Goal: Task Accomplishment & Management: Manage account settings

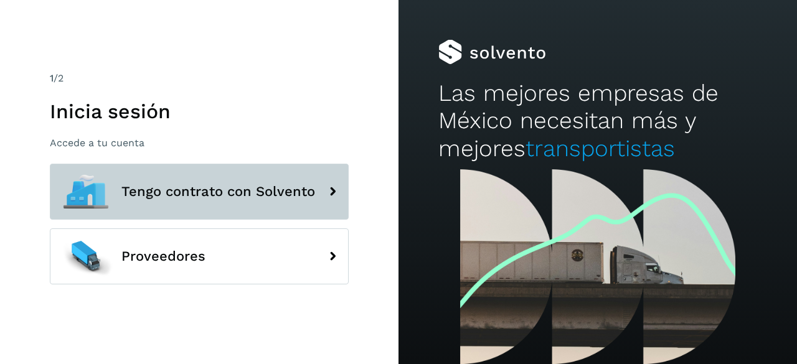
click at [230, 217] on button "Tengo contrato con Solvento" at bounding box center [199, 192] width 299 height 56
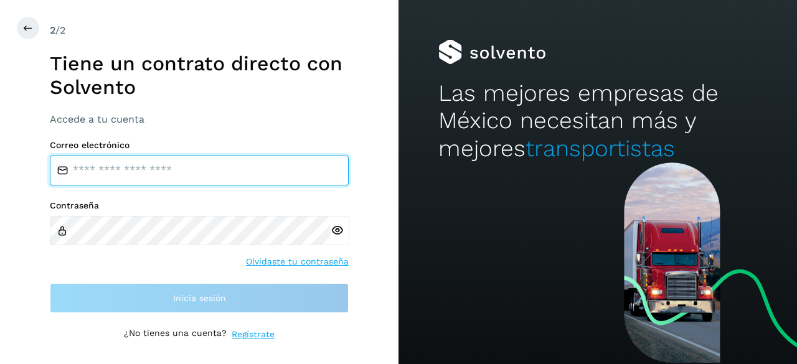
type input "**********"
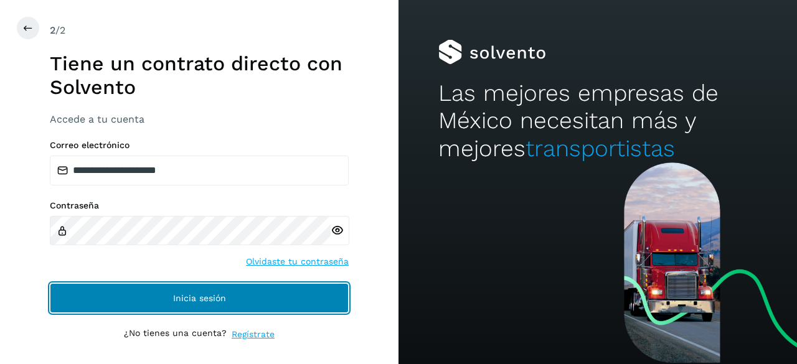
click at [232, 290] on button "Inicia sesión" at bounding box center [199, 298] width 299 height 30
click at [179, 285] on button "Inicia sesión" at bounding box center [199, 298] width 299 height 30
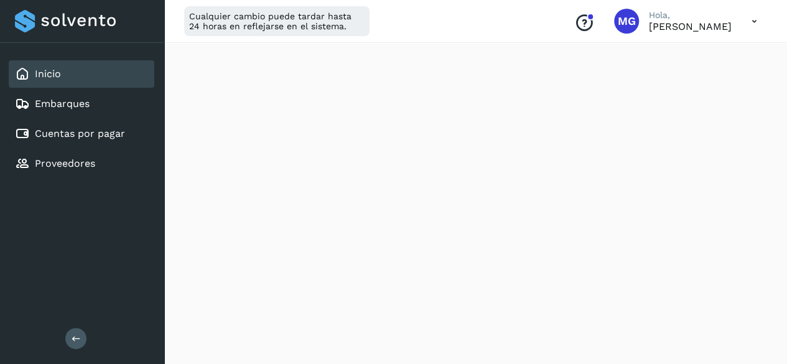
scroll to position [813, 0]
click at [82, 104] on link "Embarques" at bounding box center [62, 104] width 55 height 12
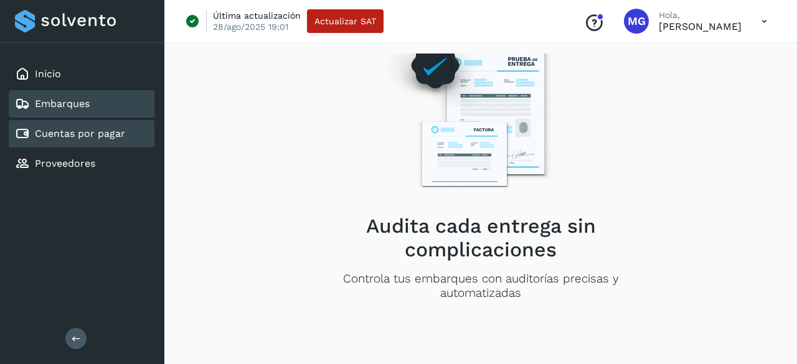
click at [98, 143] on div "Cuentas por pagar" at bounding box center [82, 133] width 146 height 27
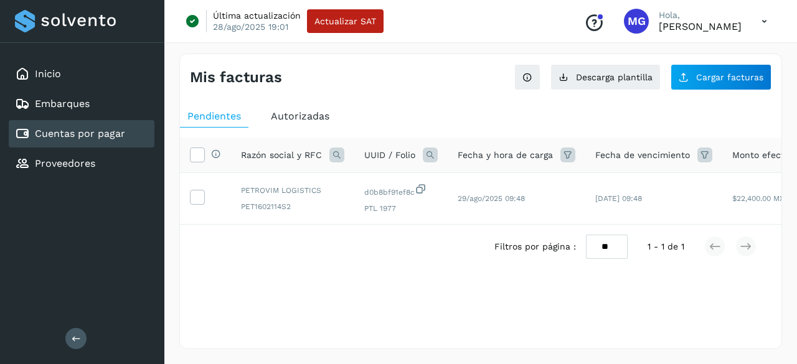
click at [296, 113] on span "Autorizadas" at bounding box center [300, 116] width 59 height 12
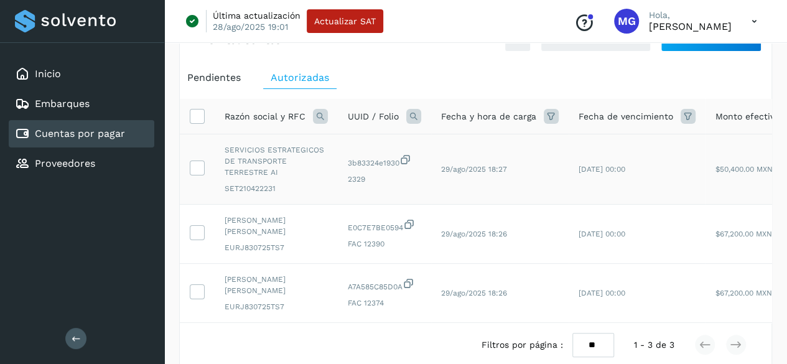
scroll to position [46, 0]
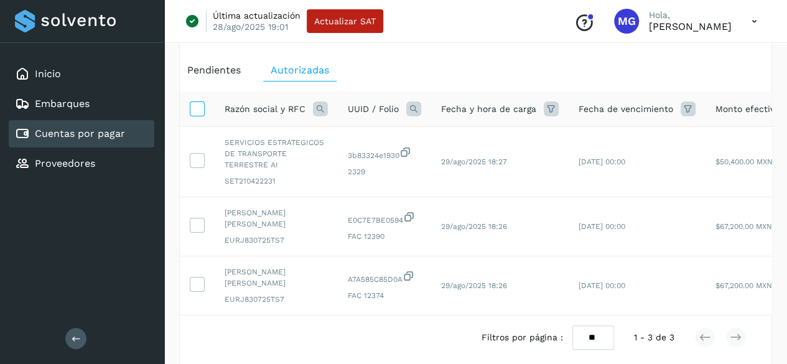
click at [200, 109] on icon at bounding box center [196, 107] width 13 height 13
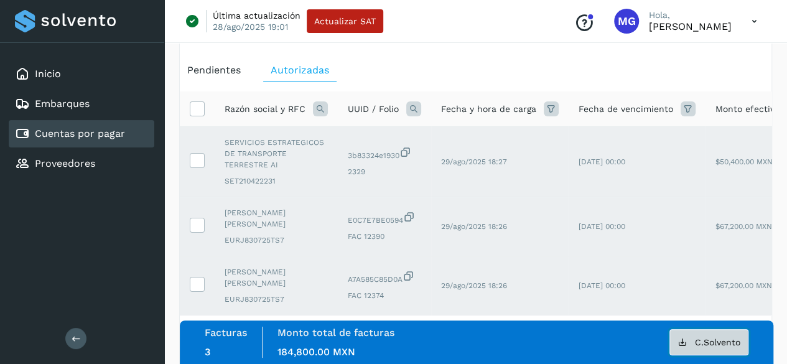
click at [719, 339] on span "C.Solvento" at bounding box center [717, 342] width 45 height 9
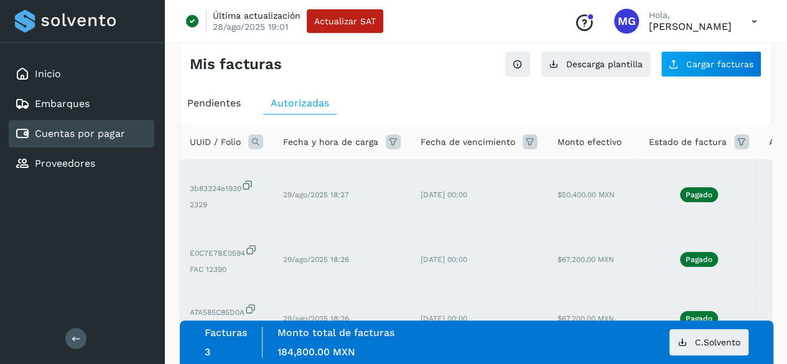
scroll to position [50, 0]
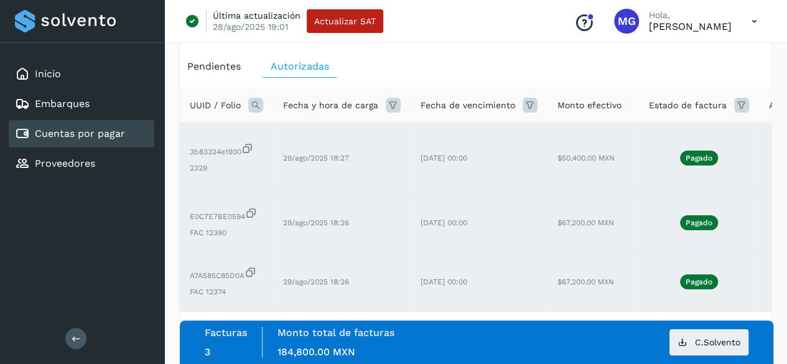
click at [523, 101] on icon at bounding box center [530, 105] width 15 height 15
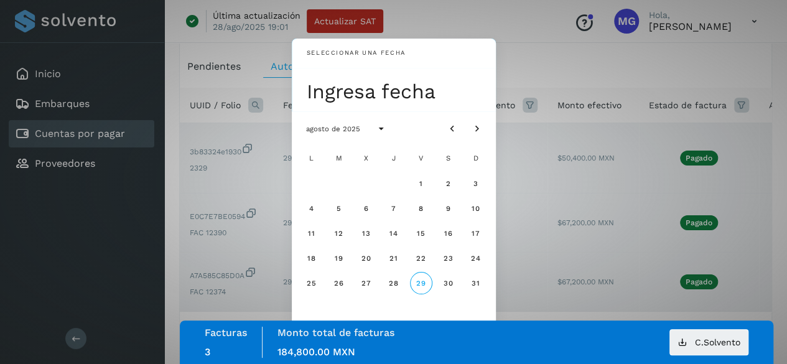
click at [502, 37] on div "Seleccionar una fecha Ingresa fecha agosto de 2025 L M X J V S D 1 2 3 4 5 6 7 …" at bounding box center [393, 182] width 787 height 364
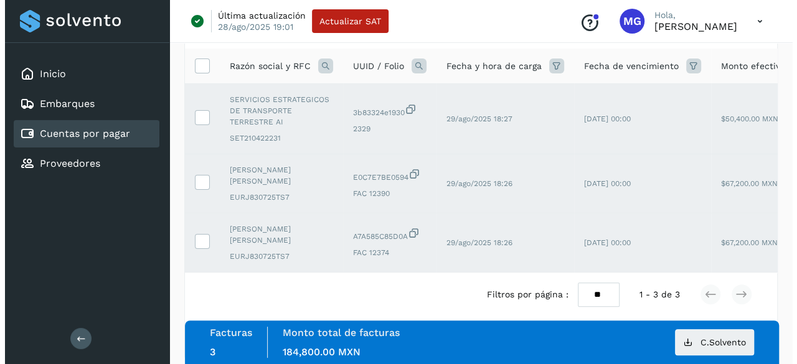
scroll to position [0, 0]
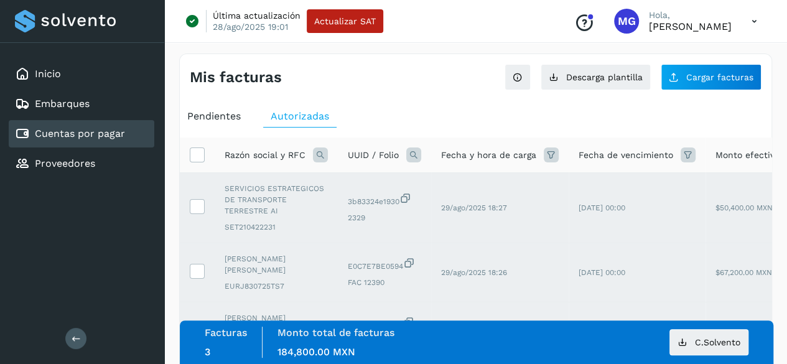
click at [229, 126] on div "Pendientes" at bounding box center [214, 116] width 68 height 22
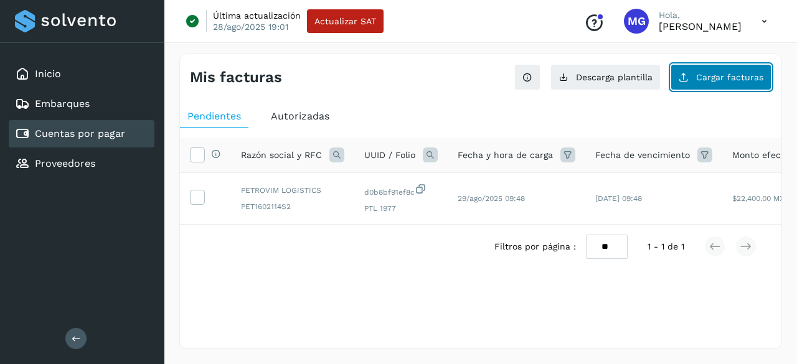
click at [712, 86] on button "Cargar facturas" at bounding box center [720, 77] width 101 height 26
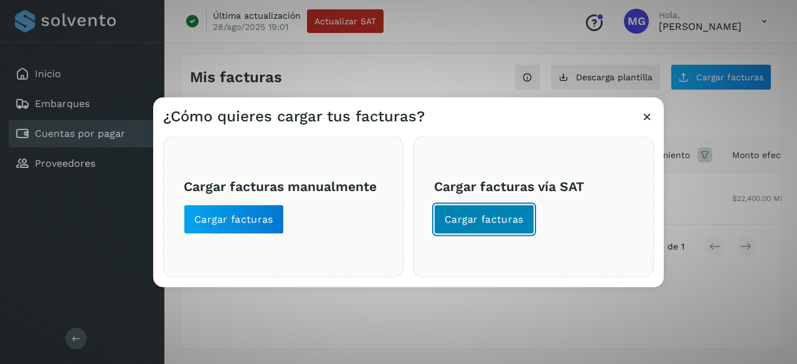
click at [478, 212] on span "Cargar facturas" at bounding box center [483, 219] width 79 height 14
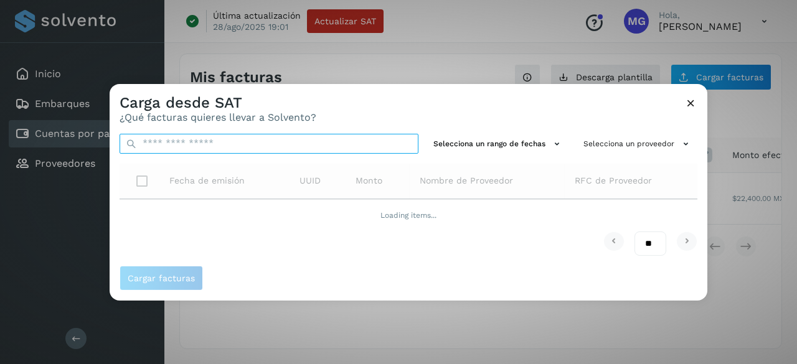
click at [207, 138] on input "text" at bounding box center [269, 143] width 299 height 20
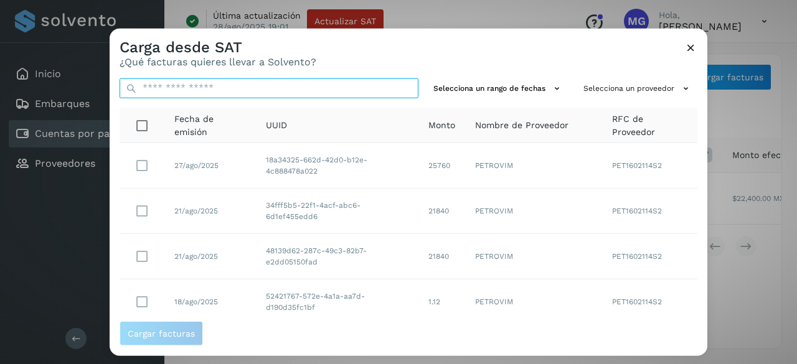
click at [240, 88] on input "text" at bounding box center [269, 88] width 299 height 20
paste input "**********"
type input "**********"
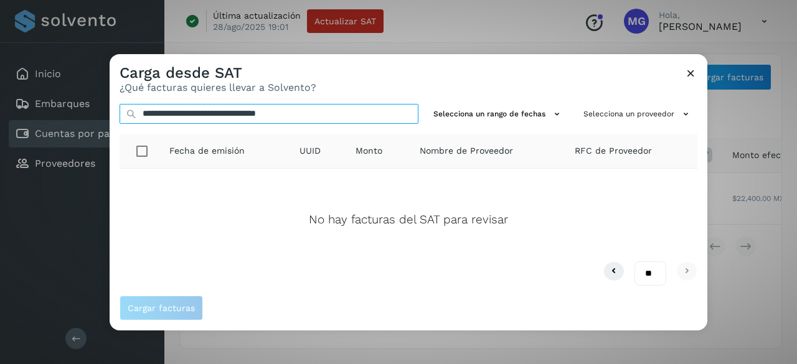
click at [382, 114] on input "**********" at bounding box center [269, 113] width 299 height 20
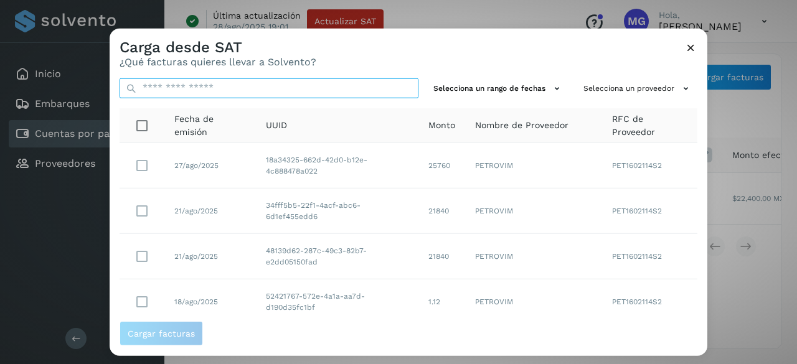
click at [265, 92] on input "text" at bounding box center [269, 88] width 299 height 20
paste input "**********"
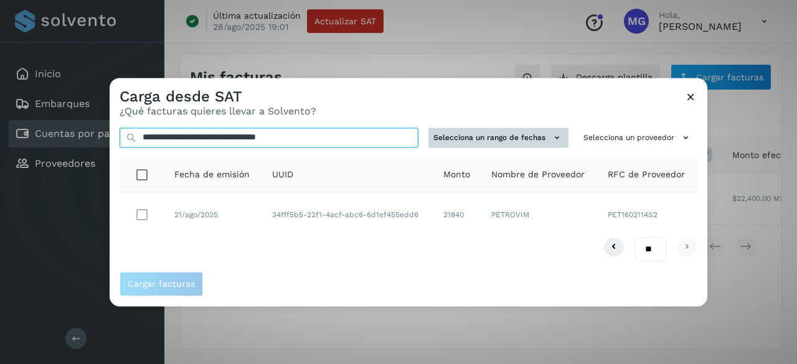
type input "**********"
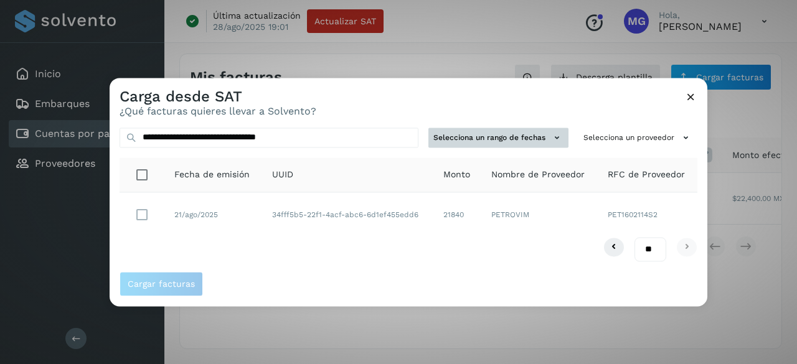
click at [503, 140] on button "Selecciona un rango de fechas" at bounding box center [498, 138] width 140 height 21
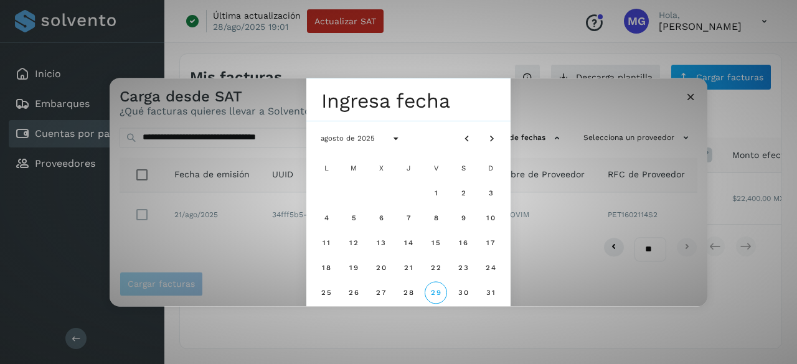
click at [273, 124] on div "Seleccionar una fecha Ingresa fecha agosto de 2025 L M X J V S D 1 2 3 4 5 6 7 …" at bounding box center [409, 192] width 598 height 228
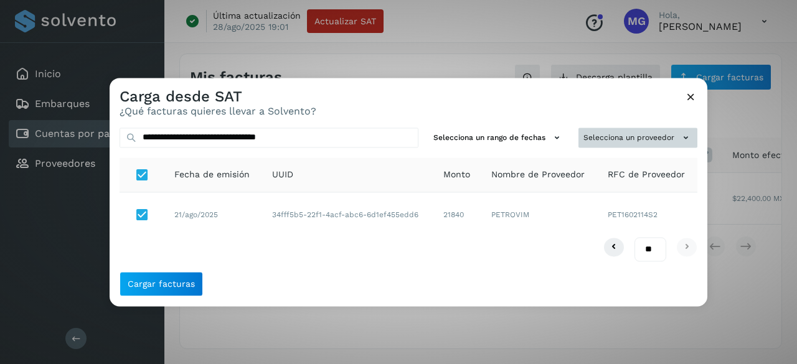
click at [611, 136] on button "Selecciona un proveedor" at bounding box center [637, 138] width 119 height 21
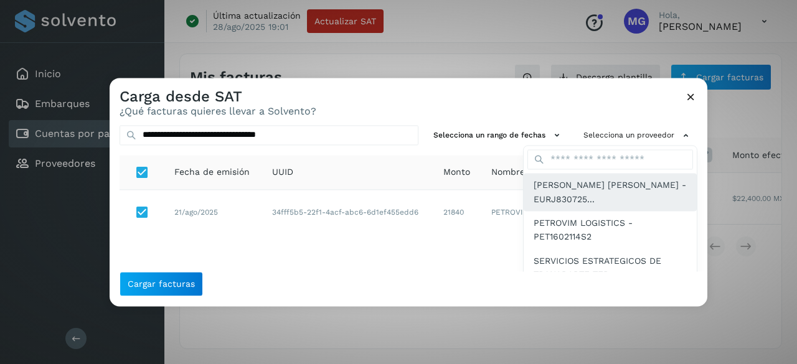
scroll to position [18, 0]
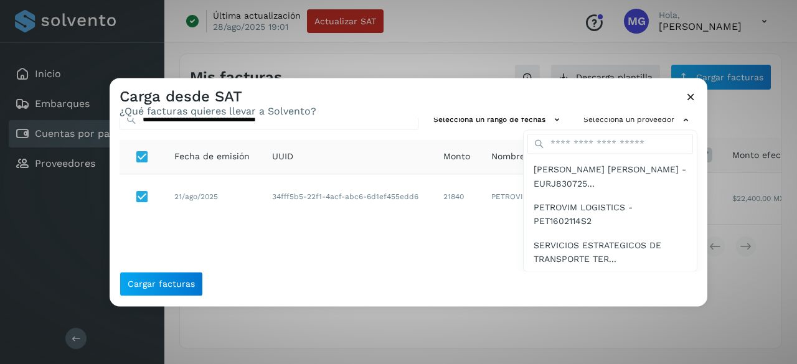
click at [498, 126] on div at bounding box center [508, 260] width 797 height 364
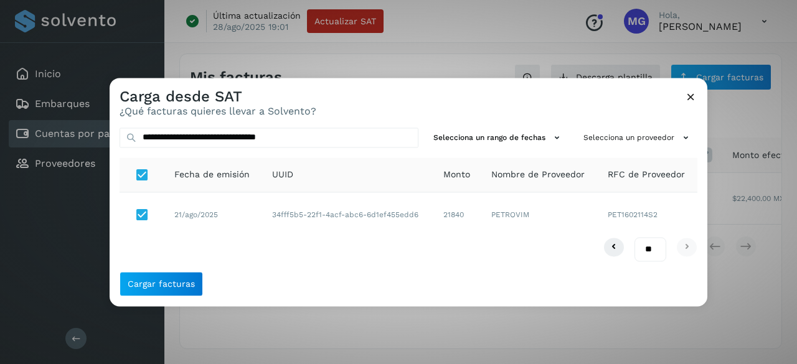
scroll to position [0, 0]
click at [501, 150] on div "**********" at bounding box center [409, 195] width 598 height 154
click at [503, 150] on div "**********" at bounding box center [409, 195] width 598 height 154
click at [509, 150] on div "**********" at bounding box center [409, 195] width 598 height 154
click at [521, 136] on button "Selecciona un rango de fechas" at bounding box center [498, 138] width 140 height 21
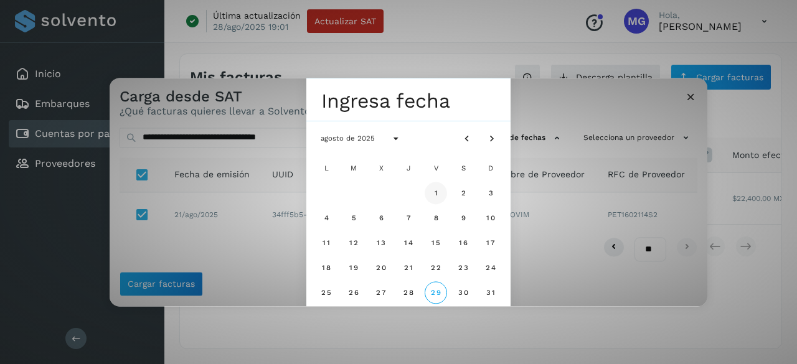
click at [432, 191] on button "1" at bounding box center [436, 193] width 22 height 22
click at [543, 134] on div "Seleccionar una fecha vie, 1 ago agosto de 2025 L M X J V S D 1 2 3 4 5 6 7 8 9…" at bounding box center [409, 192] width 598 height 228
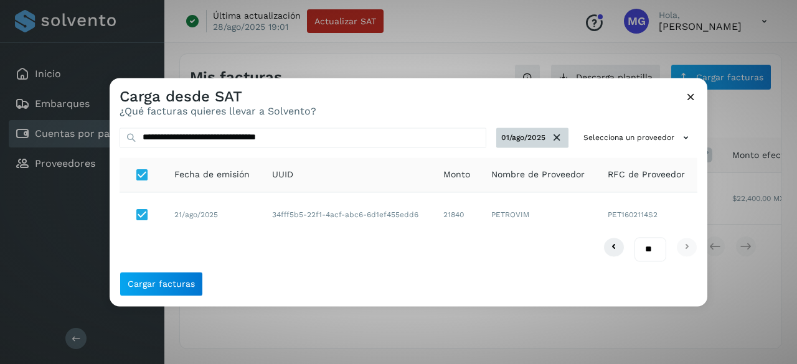
click at [527, 138] on button "01/ago/2025" at bounding box center [532, 138] width 72 height 21
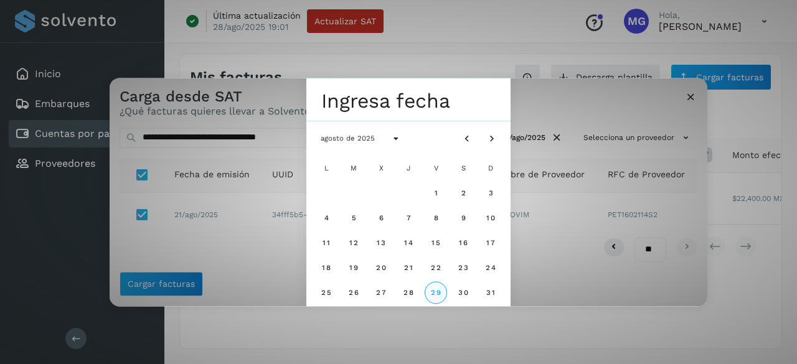
click at [440, 289] on span "29" at bounding box center [435, 293] width 11 height 9
click at [537, 222] on div "Seleccionar una fecha vie, 29 ago agosto de 2025 L M X J V S D 1 2 3 4 5 6 7 8 …" at bounding box center [409, 192] width 598 height 228
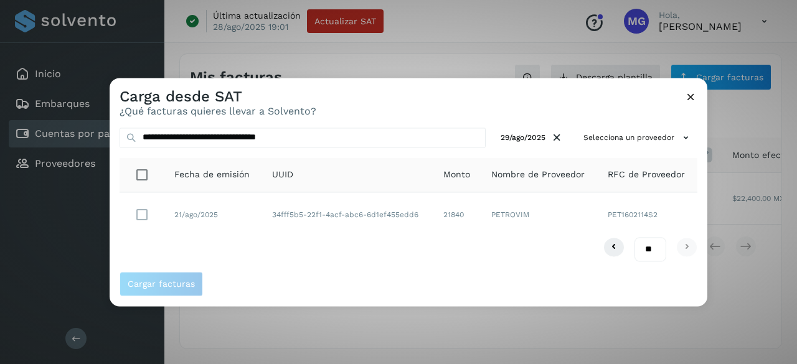
click at [695, 93] on icon at bounding box center [690, 96] width 13 height 13
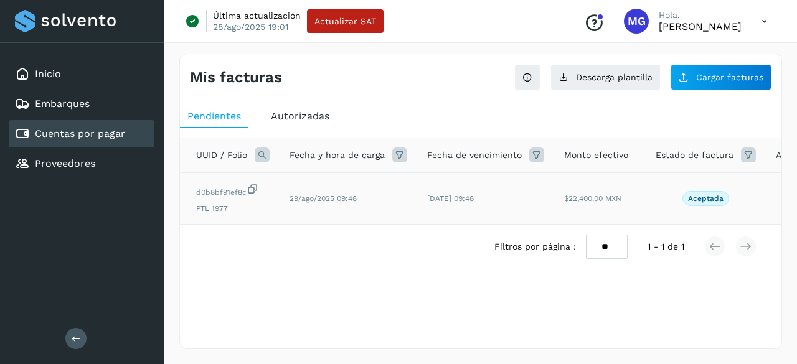
scroll to position [0, 210]
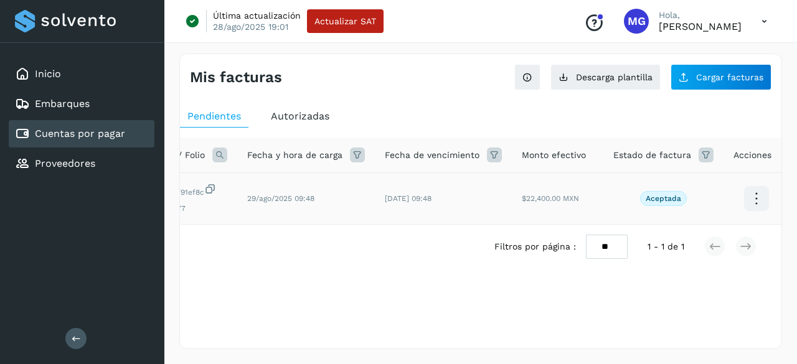
click at [742, 195] on icon at bounding box center [755, 198] width 29 height 29
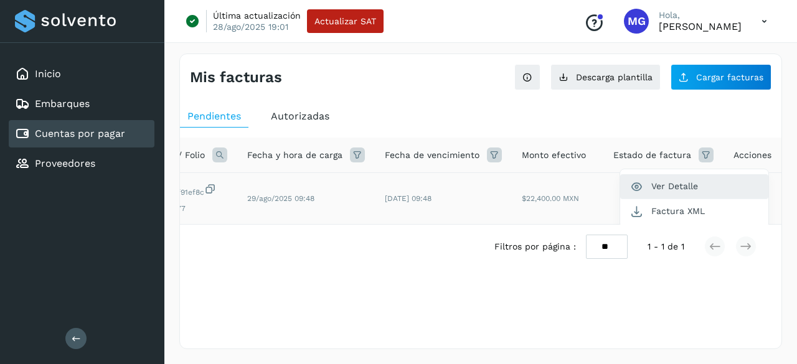
click at [686, 185] on button "Ver Detalle" at bounding box center [694, 186] width 148 height 24
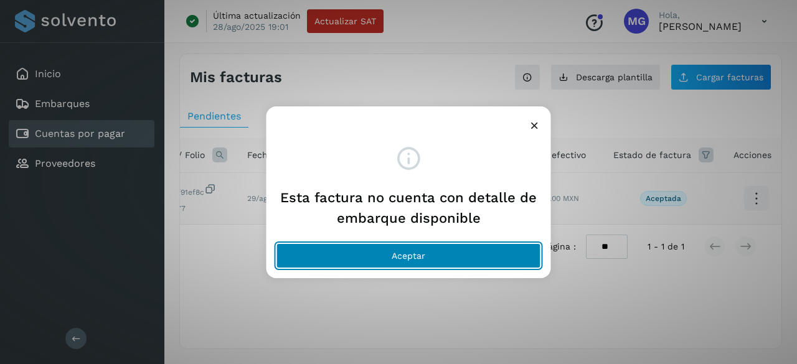
click at [414, 250] on button "Aceptar" at bounding box center [408, 255] width 265 height 25
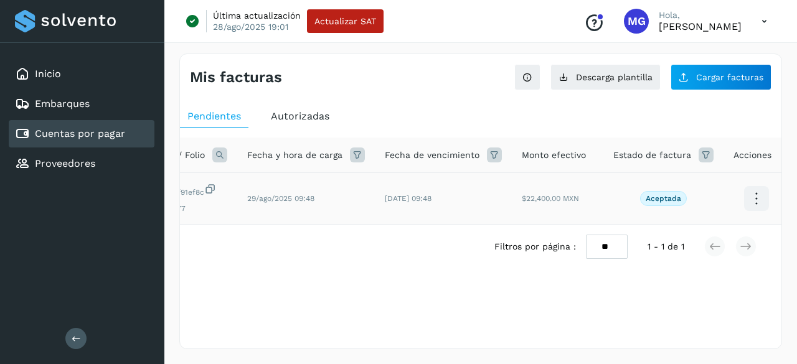
click at [751, 196] on icon at bounding box center [755, 198] width 29 height 29
click at [459, 192] on div at bounding box center [398, 182] width 797 height 364
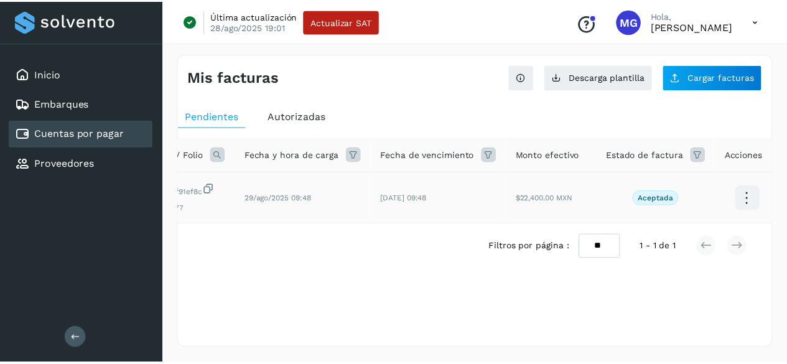
scroll to position [0, 0]
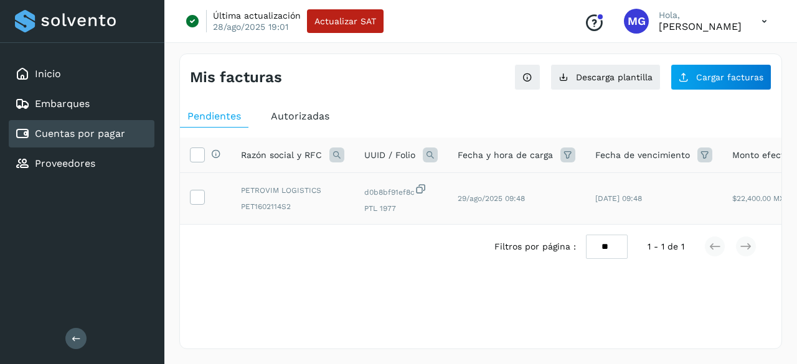
click at [303, 110] on span "Autorizadas" at bounding box center [300, 116] width 59 height 12
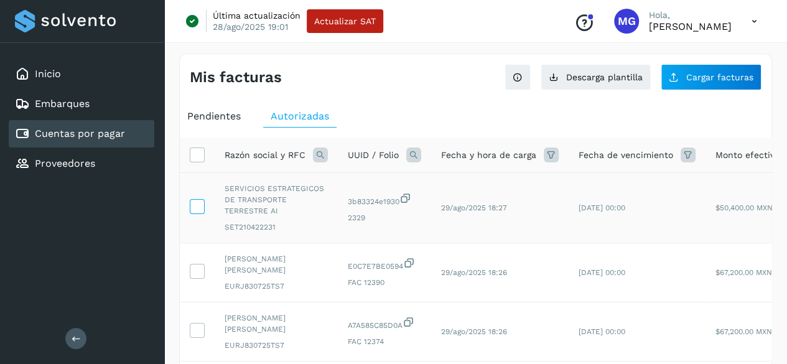
click at [203, 201] on icon at bounding box center [196, 205] width 13 height 13
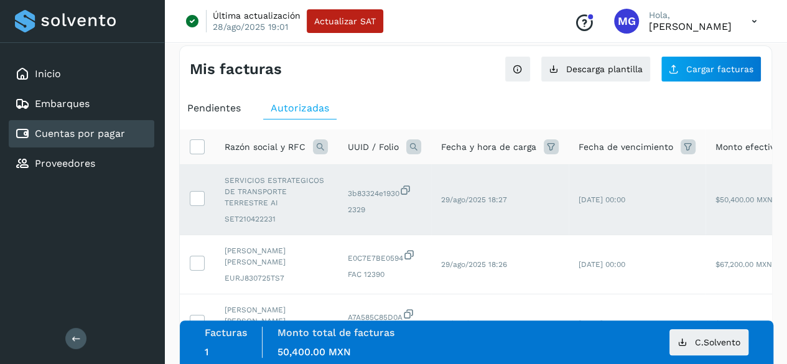
scroll to position [15, 0]
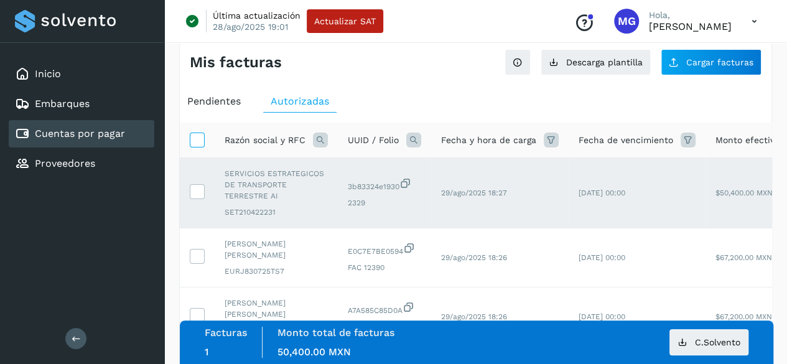
click at [203, 143] on icon at bounding box center [196, 139] width 13 height 13
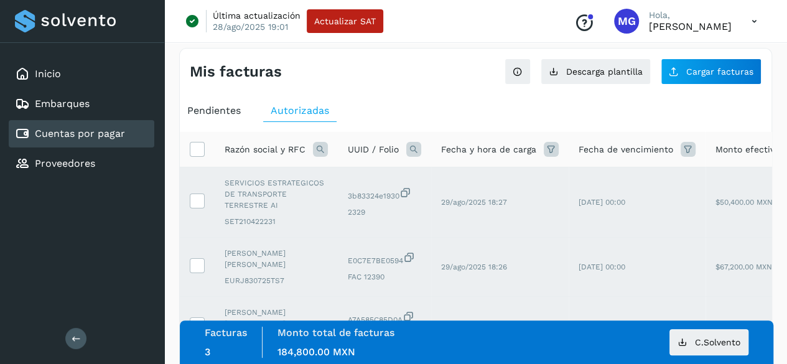
scroll to position [0, 0]
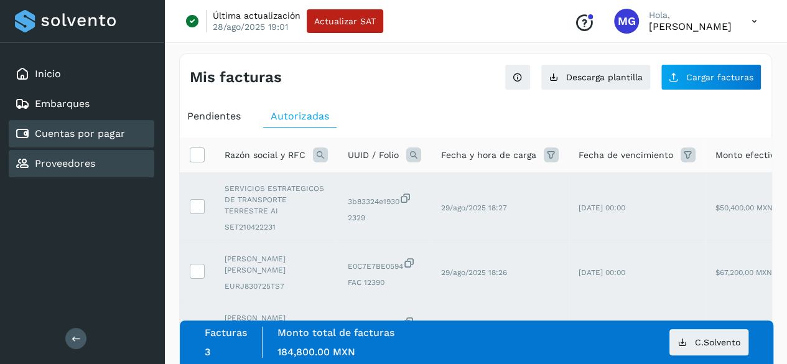
click at [72, 152] on div "Proveedores" at bounding box center [82, 163] width 146 height 27
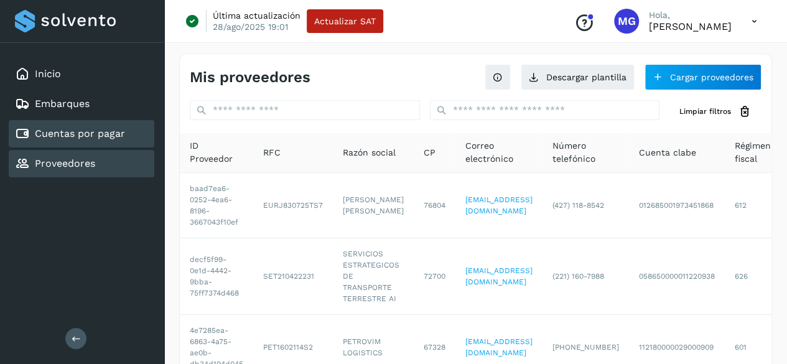
click at [120, 138] on link "Cuentas por pagar" at bounding box center [80, 134] width 90 height 12
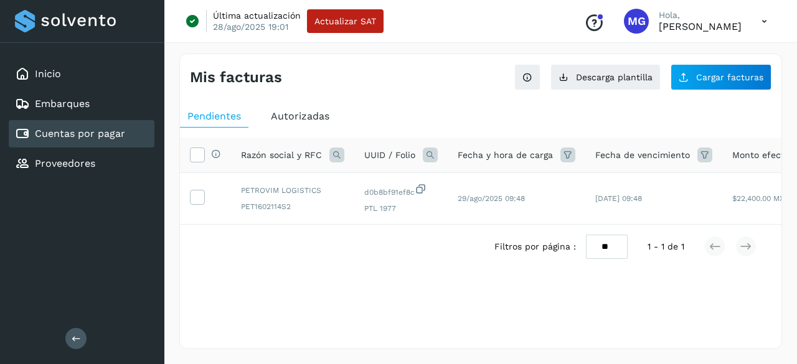
click at [322, 116] on span "Autorizadas" at bounding box center [300, 116] width 59 height 12
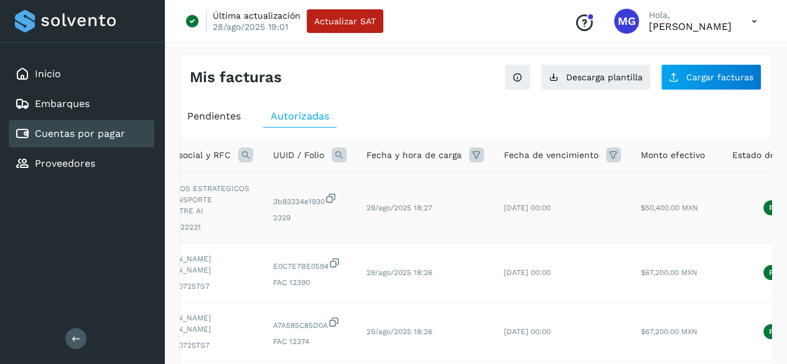
scroll to position [32, 0]
